Goal: Subscribe to service/newsletter

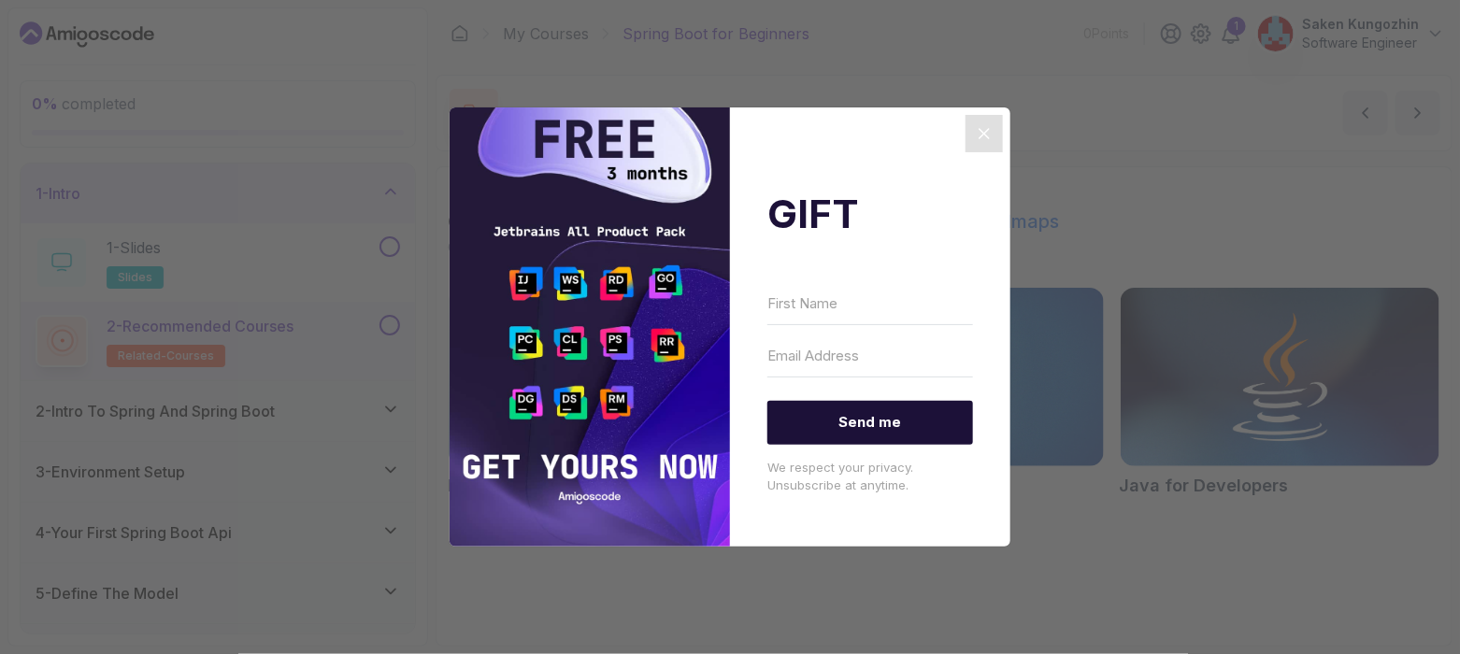
click at [820, 292] on input "First Name" at bounding box center [871, 303] width 206 height 43
type input "[EMAIL_ADDRESS][DOMAIN_NAME]"
type input "Qwert54321"
click at [768, 401] on button "Send me" at bounding box center [871, 423] width 206 height 44
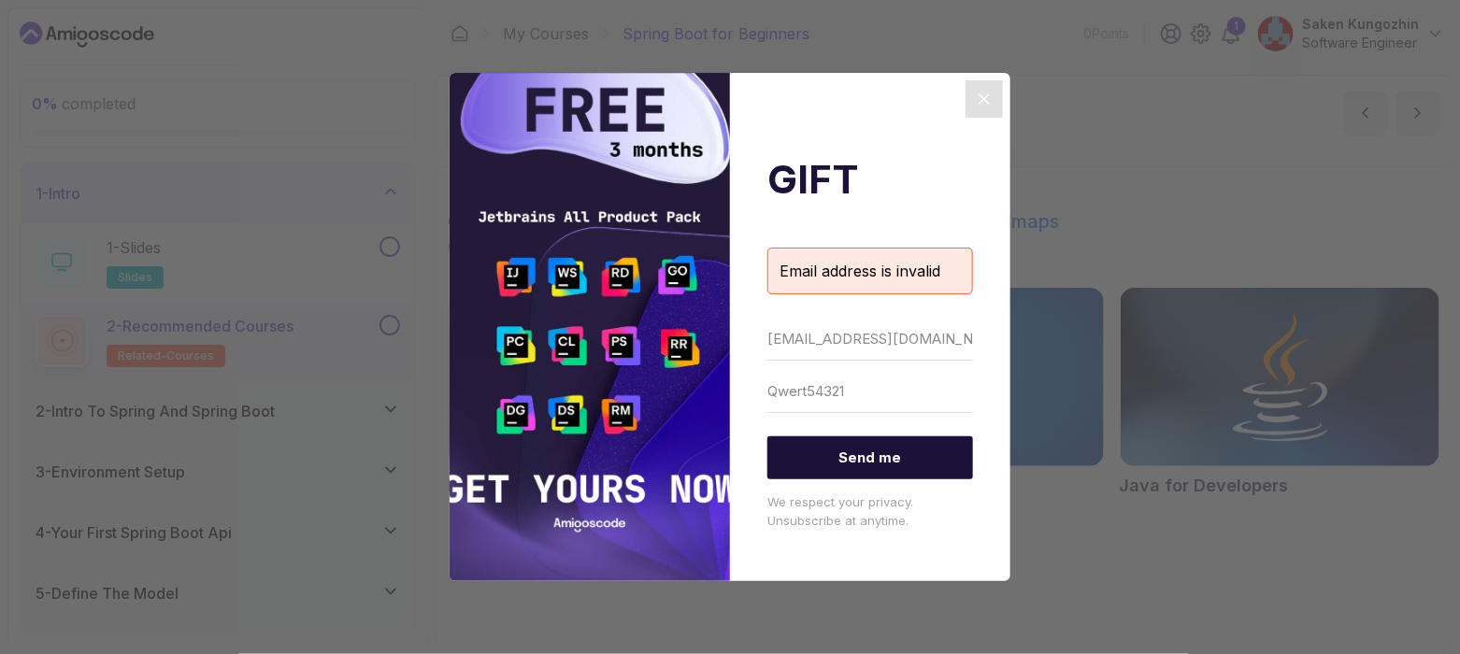
click at [977, 89] on icon "Close" at bounding box center [984, 99] width 22 height 22
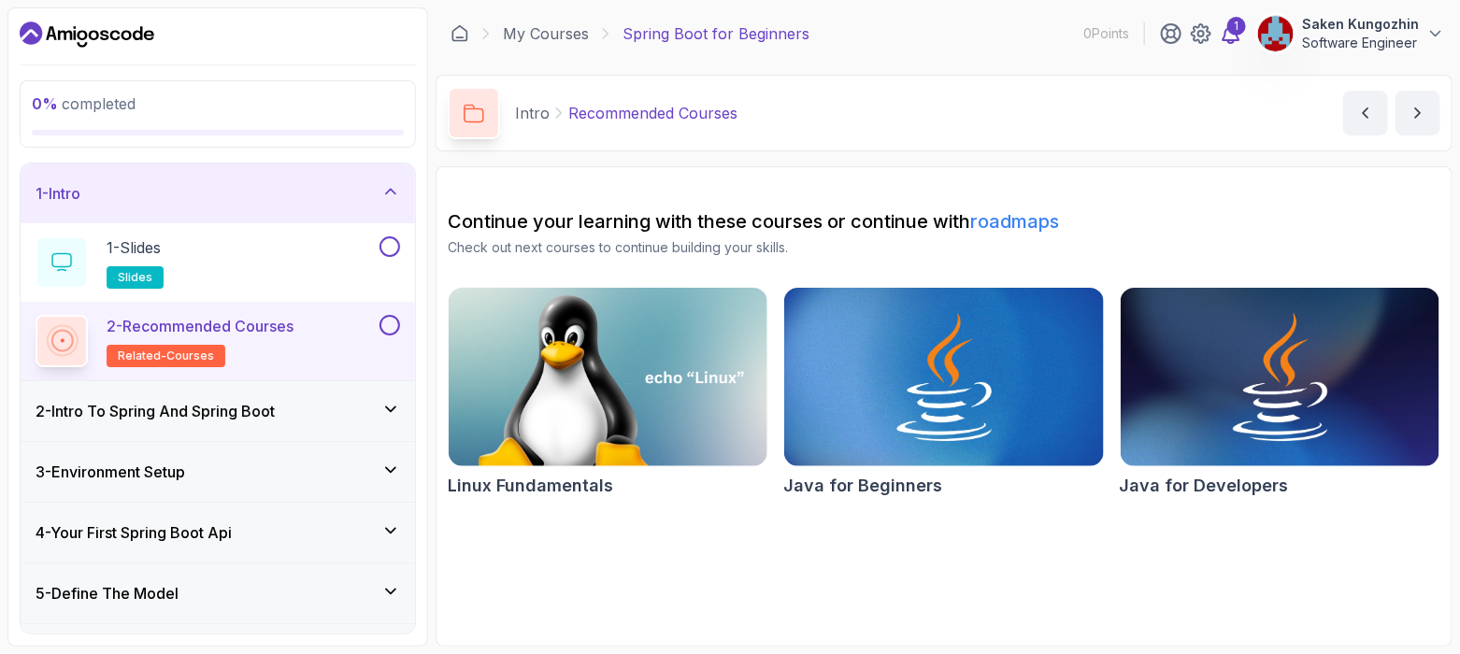
click at [1238, 29] on div "1" at bounding box center [1236, 26] width 19 height 19
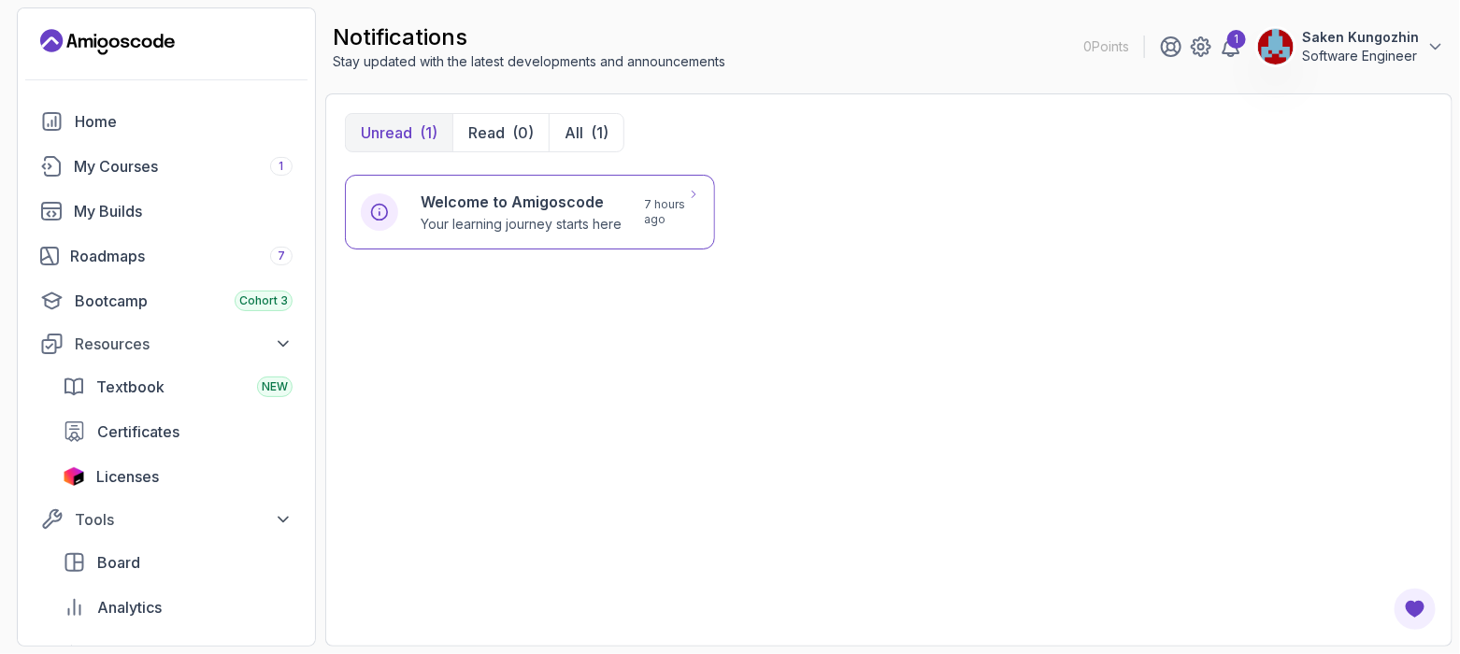
click at [478, 195] on h6 "Welcome to Amigoscode" at bounding box center [521, 202] width 201 height 22
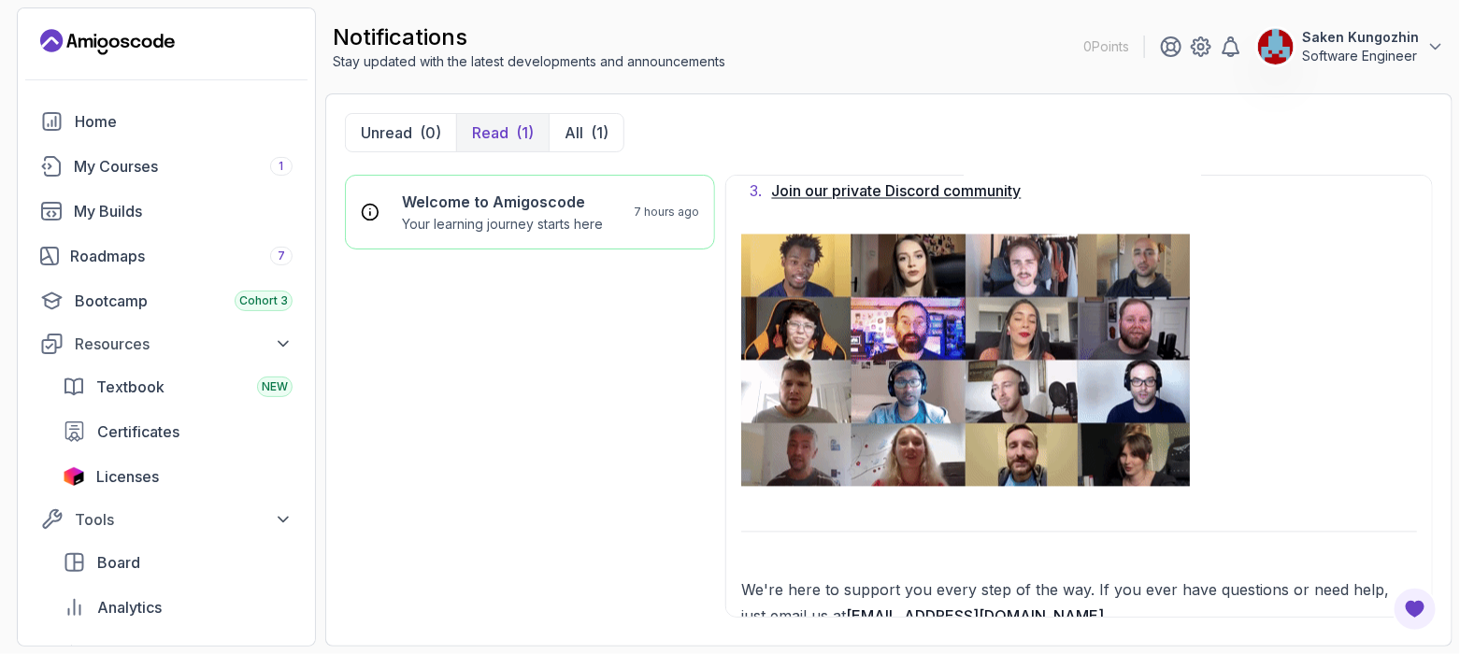
scroll to position [1581, 0]
